Goal: Information Seeking & Learning: Check status

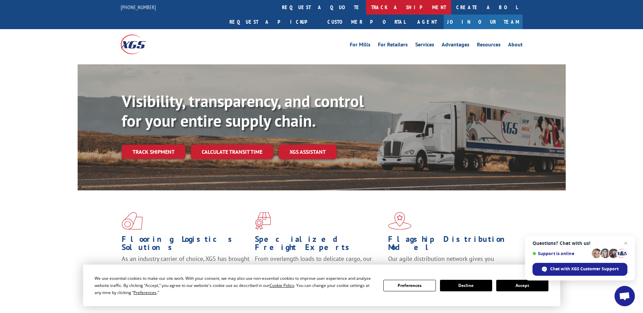
click at [366, 9] on link "track a shipment" at bounding box center [408, 7] width 85 height 15
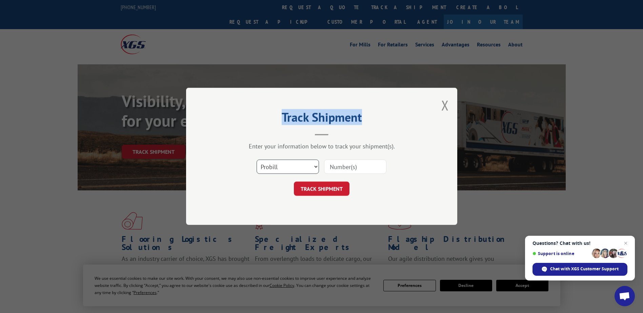
click at [274, 169] on select "Select category... Probill BOL PO" at bounding box center [288, 167] width 62 height 14
select select "bol"
click at [257, 160] on select "Select category... Probill BOL PO" at bounding box center [288, 167] width 62 height 14
click at [343, 170] on input at bounding box center [355, 167] width 62 height 14
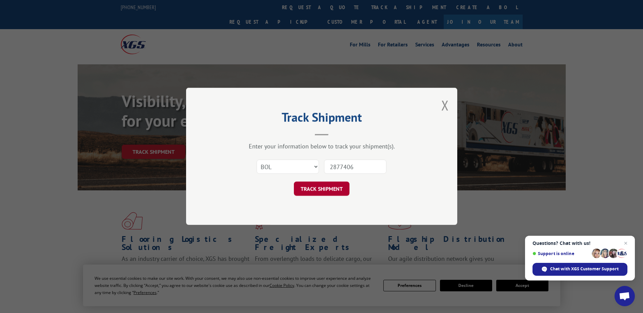
type input "2877406"
click at [320, 195] on button "TRACK SHIPMENT" at bounding box center [322, 189] width 56 height 14
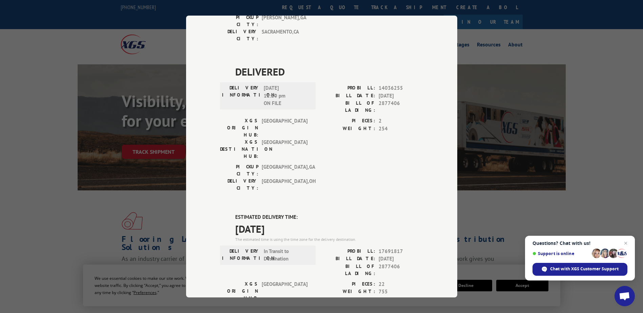
scroll to position [339, 0]
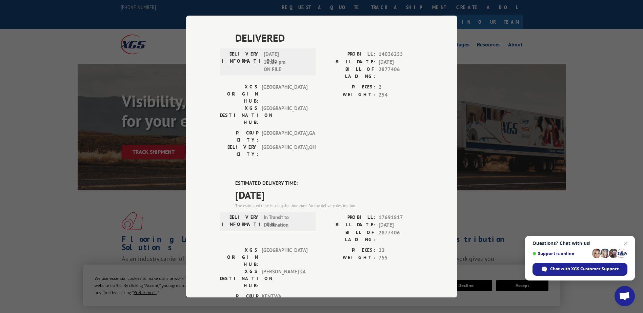
click at [90, 33] on div "Track Shipment DELIVERED DELIVERY INFORMATION: PROBILL: 9301548 BILL DATE: [DAT…" at bounding box center [321, 156] width 643 height 313
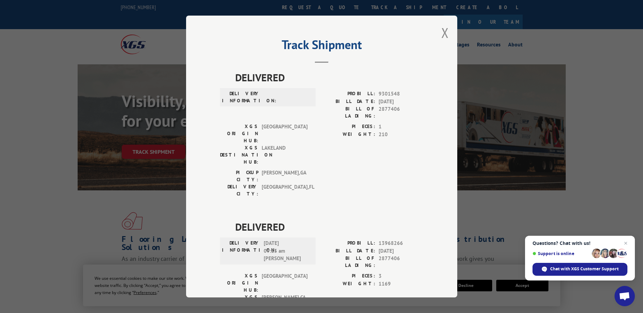
scroll to position [0, 0]
click at [438, 36] on div "Track Shipment DELIVERED DELIVERY INFORMATION: PROBILL: 9301548 BILL DATE: [DAT…" at bounding box center [321, 157] width 271 height 282
click at [441, 35] on button "Close modal" at bounding box center [444, 33] width 7 height 18
